Goal: Task Accomplishment & Management: Complete application form

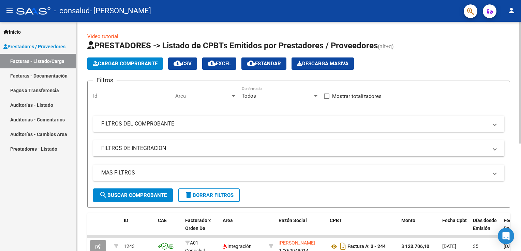
click at [135, 65] on span "Cargar Comprobante" at bounding box center [125, 64] width 65 height 6
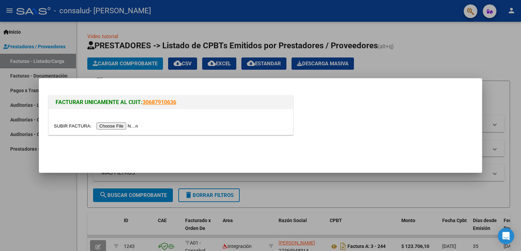
click at [111, 124] on input "file" at bounding box center [97, 126] width 86 height 7
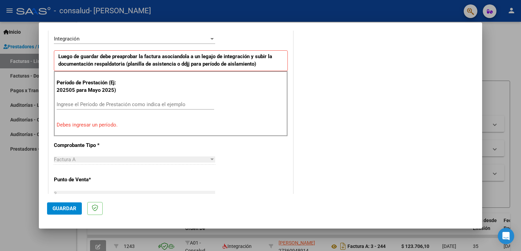
scroll to position [168, 0]
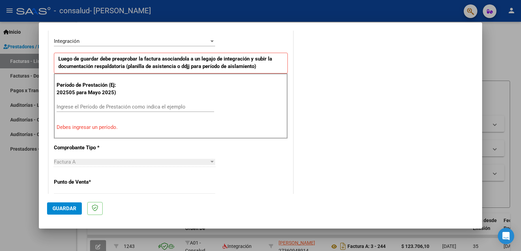
click at [81, 110] on div "Ingrese el Período de Prestación como indica el ejemplo" at bounding box center [135, 107] width 157 height 10
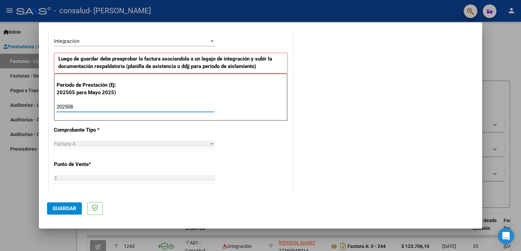
type input "202508"
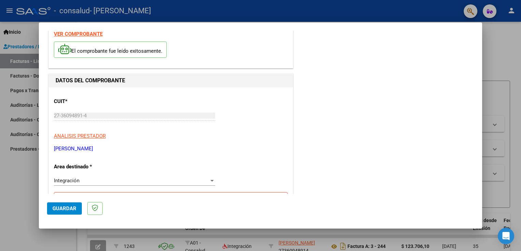
scroll to position [38, 0]
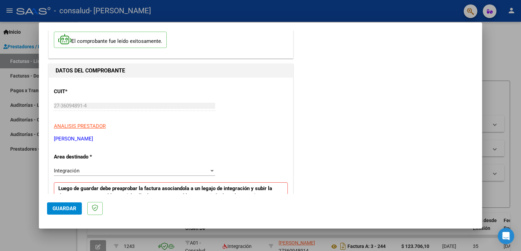
click at [63, 210] on span "Guardar" at bounding box center [64, 209] width 24 height 6
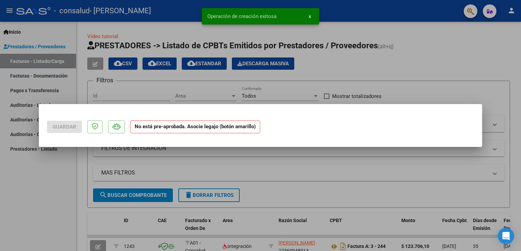
scroll to position [0, 0]
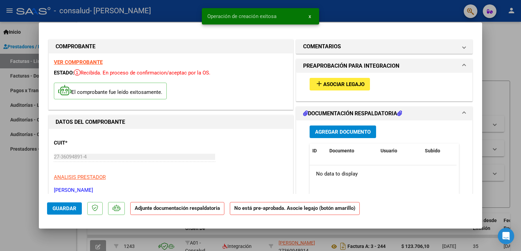
click at [335, 83] on span "Asociar Legajo" at bounding box center [343, 84] width 41 height 6
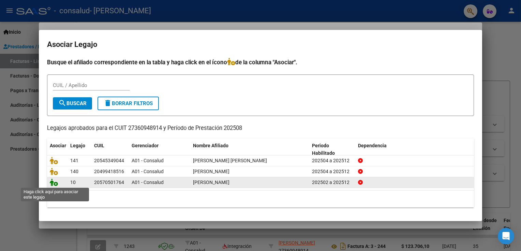
click at [55, 185] on icon at bounding box center [54, 182] width 8 height 7
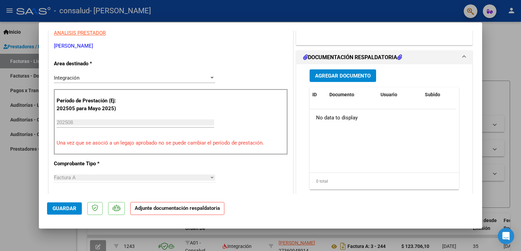
scroll to position [147, 0]
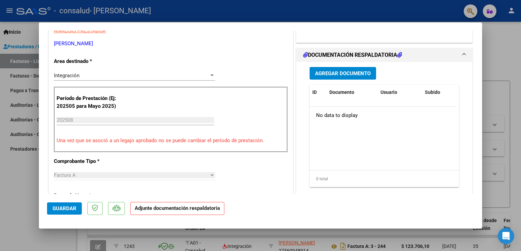
click at [339, 72] on span "Agregar Documento" at bounding box center [343, 74] width 56 height 6
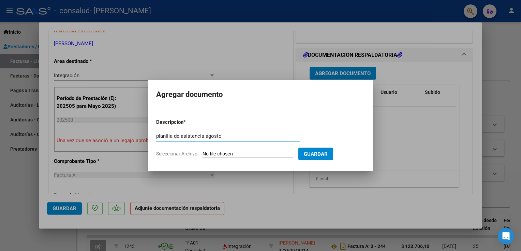
type input "planilla de asistencia agosto"
click at [257, 155] on input "Seleccionar Archivo" at bounding box center [247, 154] width 90 height 6
type input "C:\fakepath\Adobe Scan [DATE] (2).pdf"
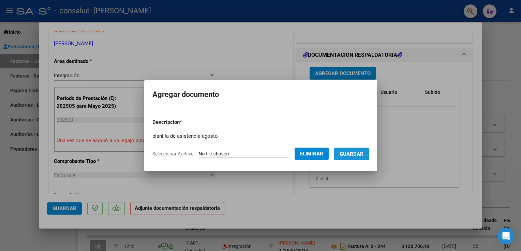
click at [348, 156] on span "Guardar" at bounding box center [351, 154] width 24 height 6
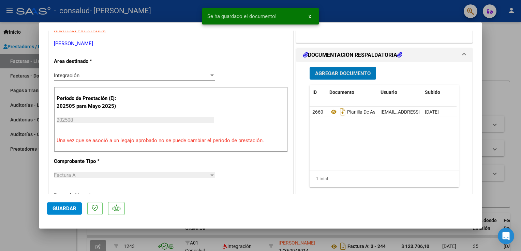
click at [64, 209] on span "Guardar" at bounding box center [64, 209] width 24 height 6
click at [63, 211] on span "Guardar" at bounding box center [64, 209] width 24 height 6
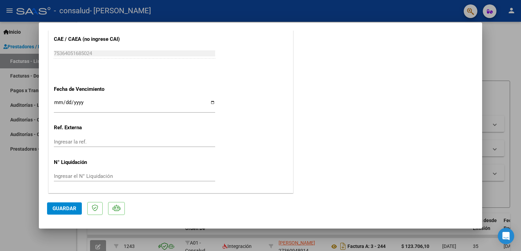
scroll to position [368, 0]
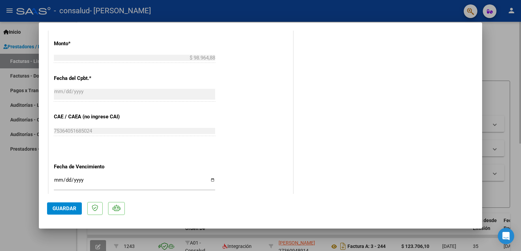
drag, startPoint x: 520, startPoint y: 153, endPoint x: 516, endPoint y: 80, distance: 73.4
click at [516, 80] on div at bounding box center [260, 125] width 521 height 251
type input "$ 0,00"
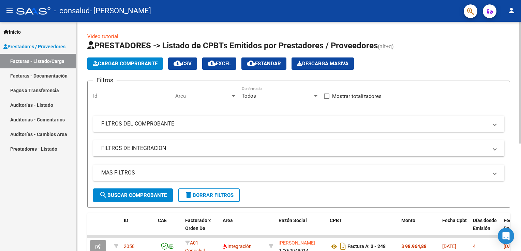
click at [136, 65] on span "Cargar Comprobante" at bounding box center [125, 64] width 65 height 6
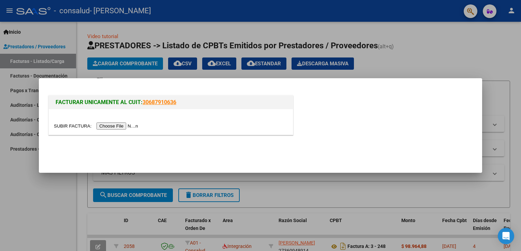
click at [109, 124] on input "file" at bounding box center [97, 126] width 86 height 7
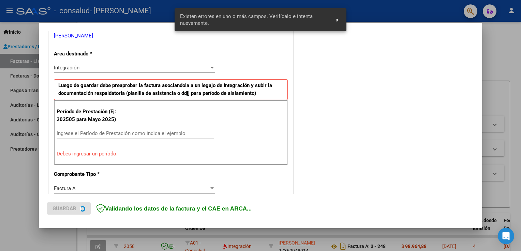
scroll to position [155, 0]
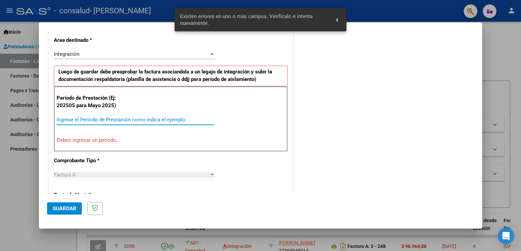
click at [72, 119] on input "Ingrese el Período de Prestación como indica el ejemplo" at bounding box center [135, 120] width 157 height 6
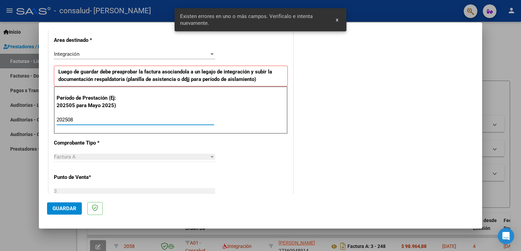
type input "202508"
click at [58, 210] on span "Guardar" at bounding box center [64, 209] width 24 height 6
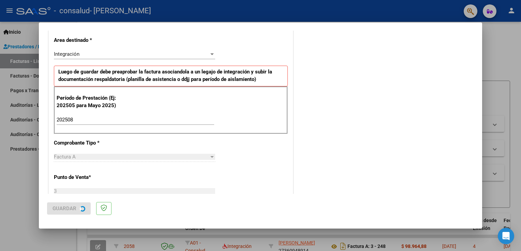
scroll to position [0, 0]
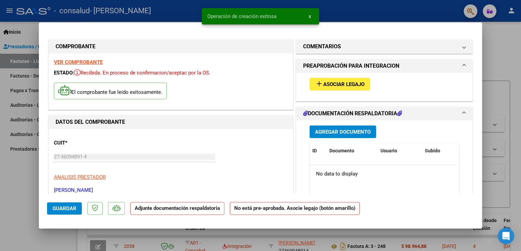
click at [344, 87] on span "Asociar Legajo" at bounding box center [343, 84] width 41 height 6
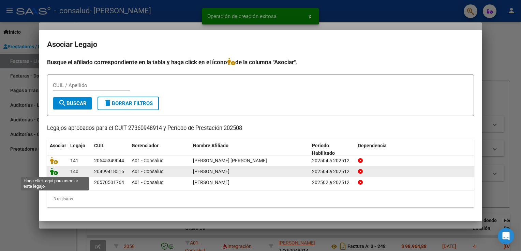
click at [56, 172] on icon at bounding box center [54, 171] width 8 height 7
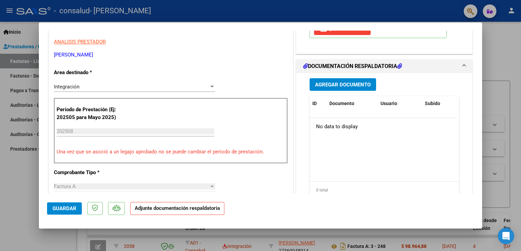
scroll to position [144, 0]
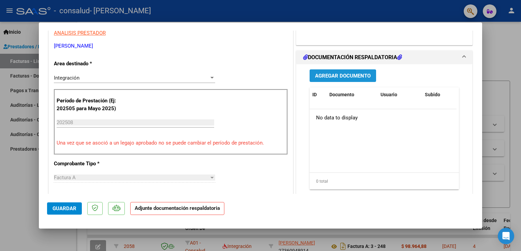
click at [344, 77] on span "Agregar Documento" at bounding box center [343, 76] width 56 height 6
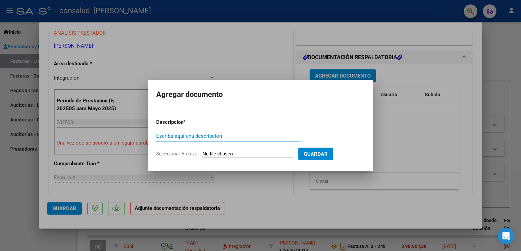
click at [195, 135] on input "Escriba aquí una descripcion" at bounding box center [228, 136] width 144 height 6
type input "PLANILLA DE ASISTENCIA AGOSTO"
click at [259, 156] on input "Seleccionar Archivo" at bounding box center [247, 154] width 90 height 6
type input "C:\fakepath\Adobe Scan [DATE] (3).pdf"
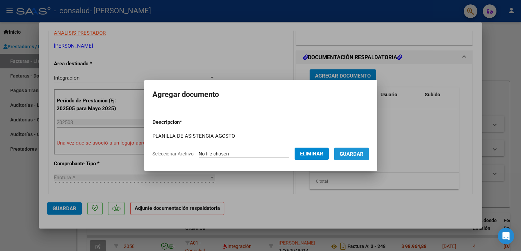
click at [348, 151] on button "Guardar" at bounding box center [351, 154] width 35 height 13
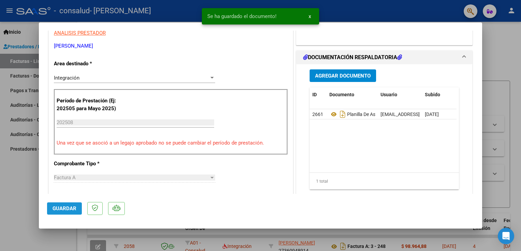
click at [67, 207] on span "Guardar" at bounding box center [64, 209] width 24 height 6
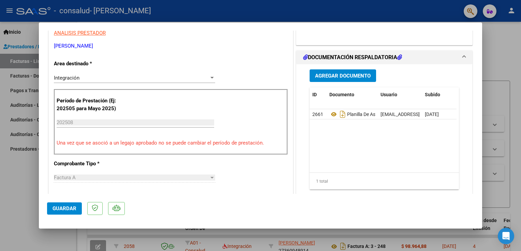
click at [497, 48] on div at bounding box center [260, 125] width 521 height 251
type input "$ 0,00"
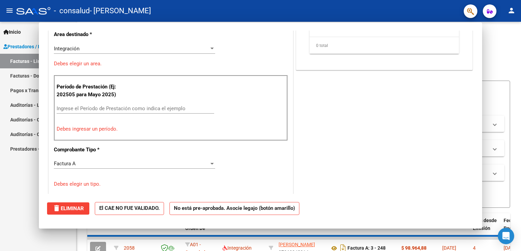
scroll to position [0, 0]
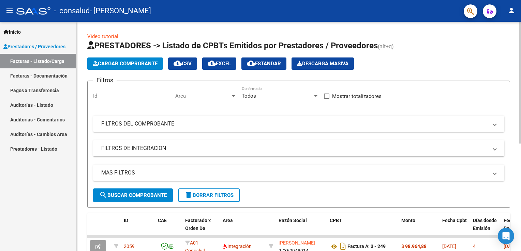
click at [114, 61] on span "Cargar Comprobante" at bounding box center [125, 64] width 65 height 6
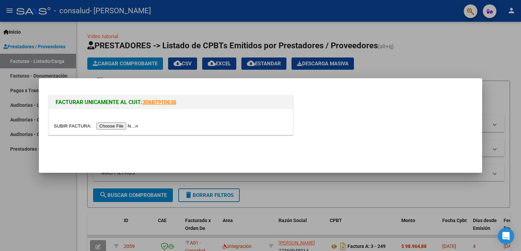
click at [112, 126] on input "file" at bounding box center [97, 126] width 86 height 7
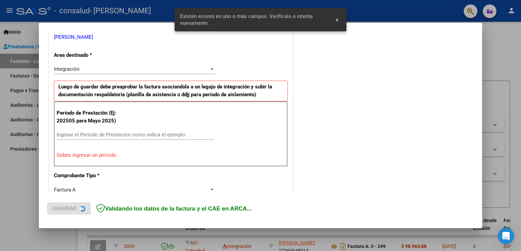
scroll to position [142, 0]
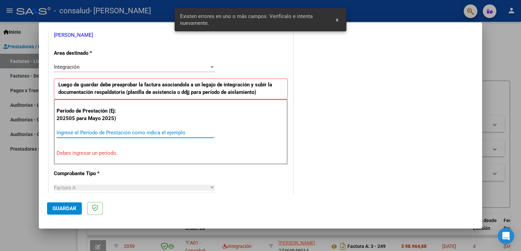
click at [82, 132] on input "Ingrese el Período de Prestación como indica el ejemplo" at bounding box center [135, 133] width 157 height 6
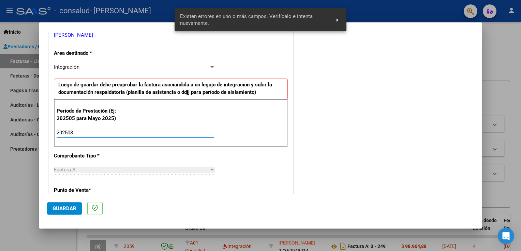
type input "202508"
click at [64, 208] on span "Guardar" at bounding box center [64, 209] width 24 height 6
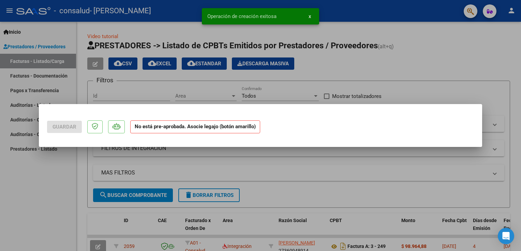
scroll to position [0, 0]
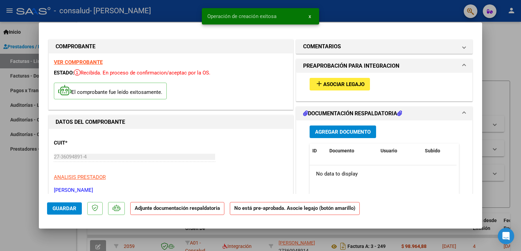
click at [330, 83] on span "Asociar Legajo" at bounding box center [343, 84] width 41 height 6
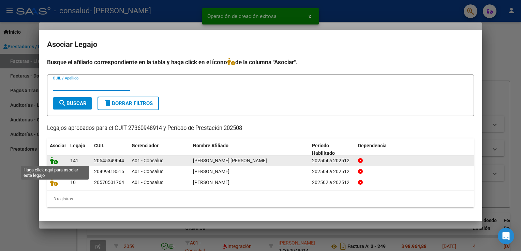
click at [53, 158] on icon at bounding box center [54, 160] width 8 height 7
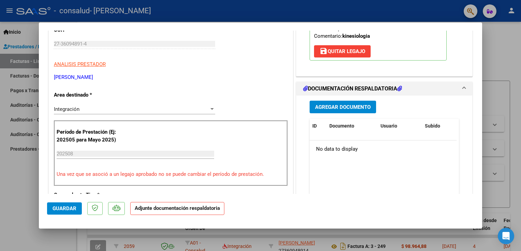
scroll to position [122, 0]
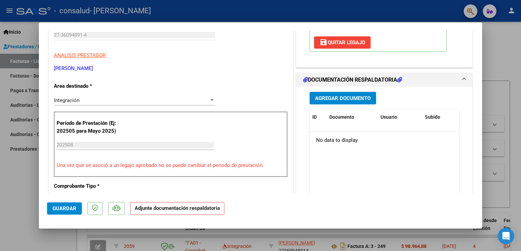
click at [325, 97] on span "Agregar Documento" at bounding box center [343, 98] width 56 height 6
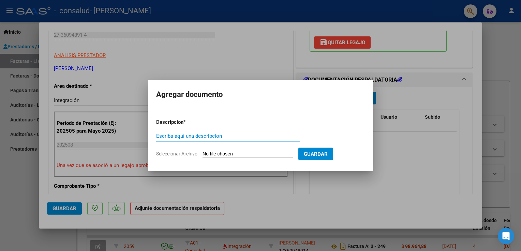
click at [204, 134] on input "Escriba aquí una descripcion" at bounding box center [228, 136] width 144 height 6
click at [206, 139] on input "Escriba aquí una descripcion" at bounding box center [228, 136] width 144 height 6
type input "PLANILLA DE ASISTENCIA AGOSTO"
click at [248, 151] on form "Descripcion * PLANILLA DE ASISTENCIA AGOSTO Escriba aquí una descripcion Selecc…" at bounding box center [260, 138] width 209 height 50
click at [244, 156] on input "Seleccionar Archivo" at bounding box center [247, 154] width 90 height 6
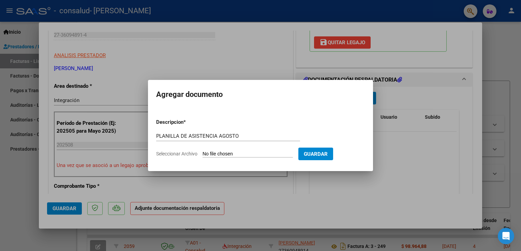
type input "C:\fakepath\Adobe Scan [DATE] (4).pdf"
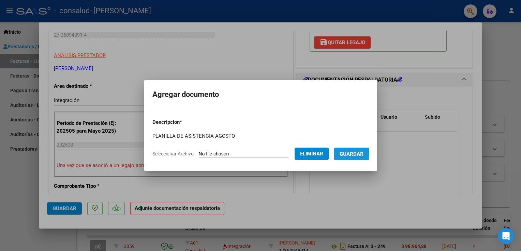
click at [358, 155] on span "Guardar" at bounding box center [351, 154] width 24 height 6
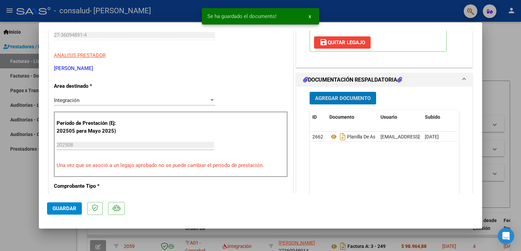
click at [65, 209] on span "Guardar" at bounding box center [64, 209] width 24 height 6
click at [501, 47] on div at bounding box center [260, 125] width 521 height 251
type input "$ 0,00"
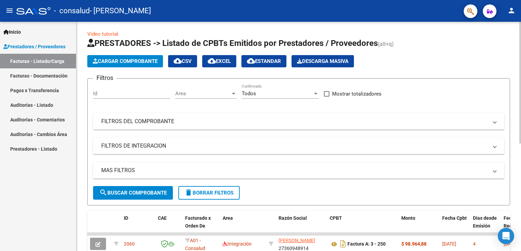
scroll to position [0, 0]
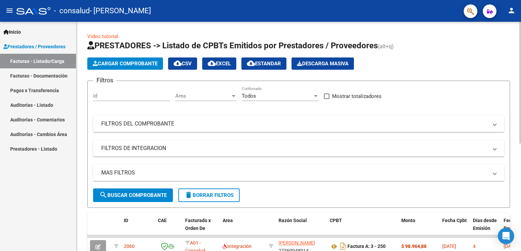
click at [520, 22] on html "menu - consalud - [PERSON_NAME] person Inicio Instructivos Contacto OS Prestado…" at bounding box center [260, 125] width 521 height 251
